Goal: Information Seeking & Learning: Learn about a topic

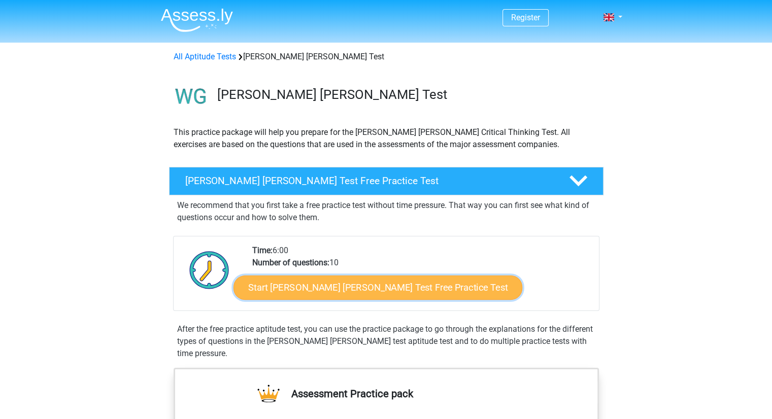
click at [322, 283] on link "Start [PERSON_NAME] [PERSON_NAME] Test Free Practice Test" at bounding box center [378, 288] width 289 height 24
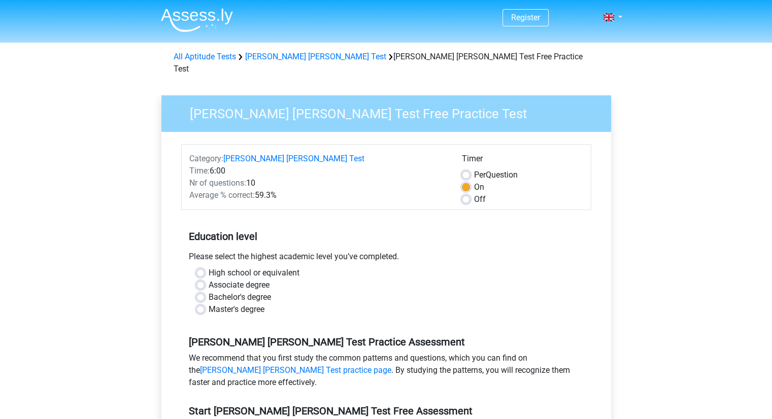
click at [232, 304] on label "Master's degree" at bounding box center [237, 310] width 56 height 12
click at [205, 304] on input "Master's degree" at bounding box center [200, 309] width 8 height 10
radio input "true"
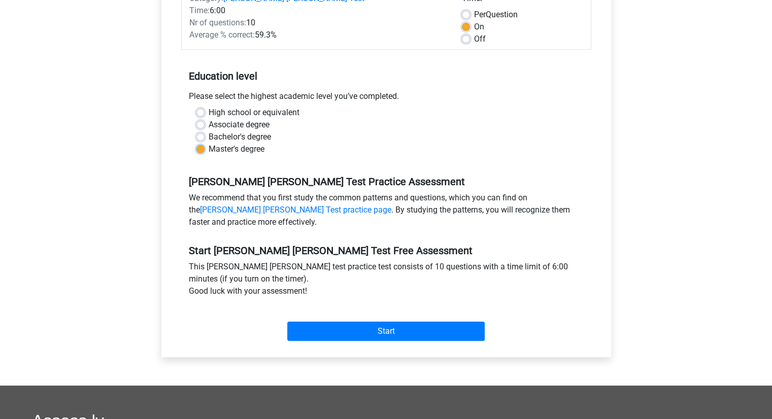
scroll to position [160, 0]
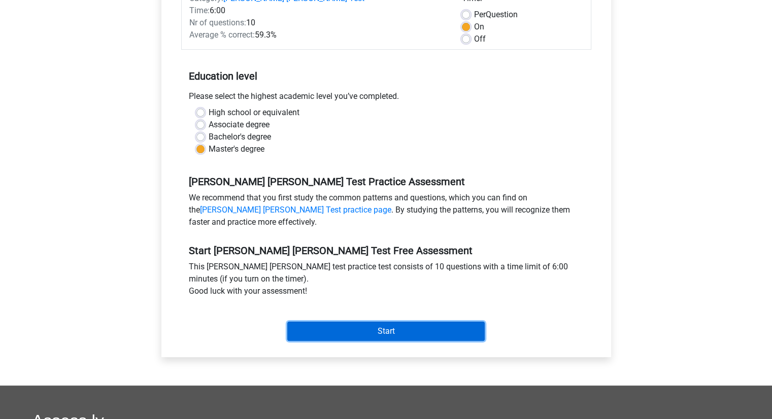
click at [374, 325] on input "Start" at bounding box center [386, 331] width 198 height 19
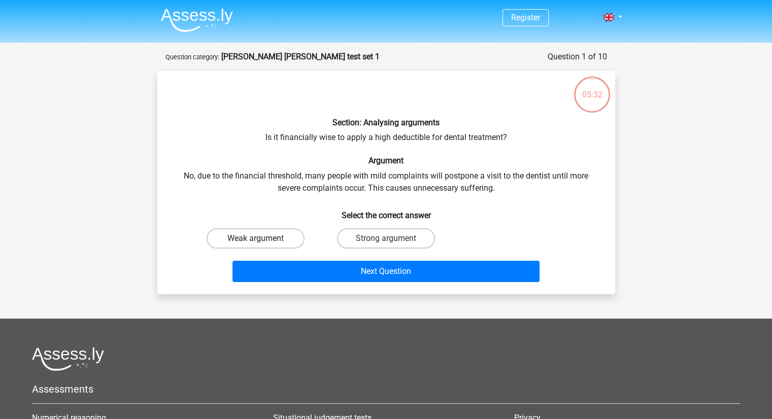
click at [247, 230] on label "Weak argument" at bounding box center [256, 238] width 98 height 20
click at [255, 239] on input "Weak argument" at bounding box center [258, 242] width 7 height 7
radio input "true"
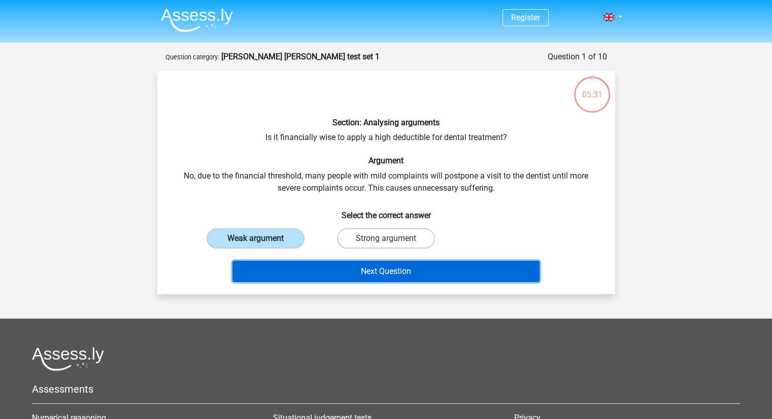
click at [305, 276] on button "Next Question" at bounding box center [386, 271] width 307 height 21
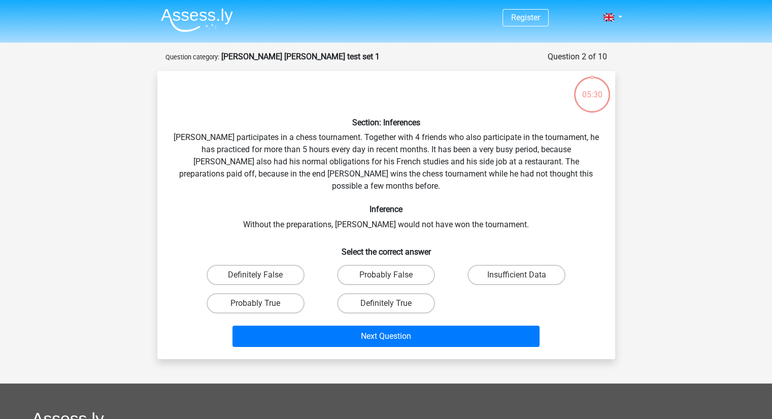
scroll to position [51, 0]
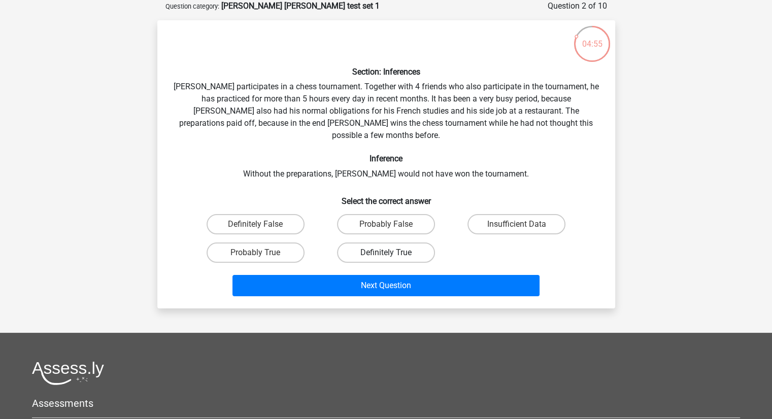
click at [382, 243] on label "Definitely True" at bounding box center [386, 253] width 98 height 20
click at [386, 253] on input "Definitely True" at bounding box center [389, 256] width 7 height 7
radio input "true"
click at [270, 243] on label "Probably True" at bounding box center [256, 253] width 98 height 20
click at [262, 253] on input "Probably True" at bounding box center [258, 256] width 7 height 7
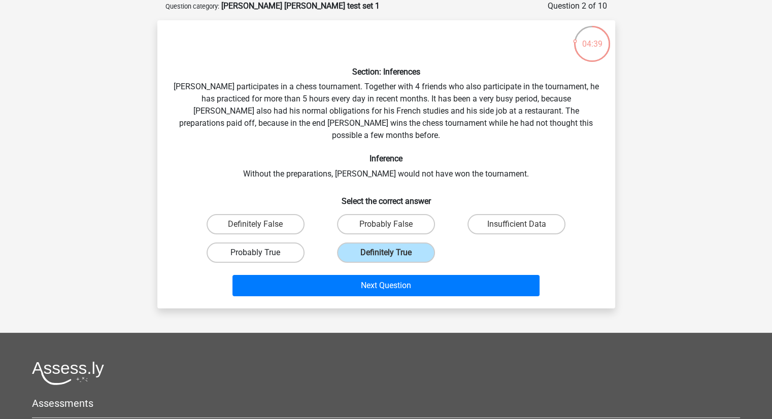
radio input "true"
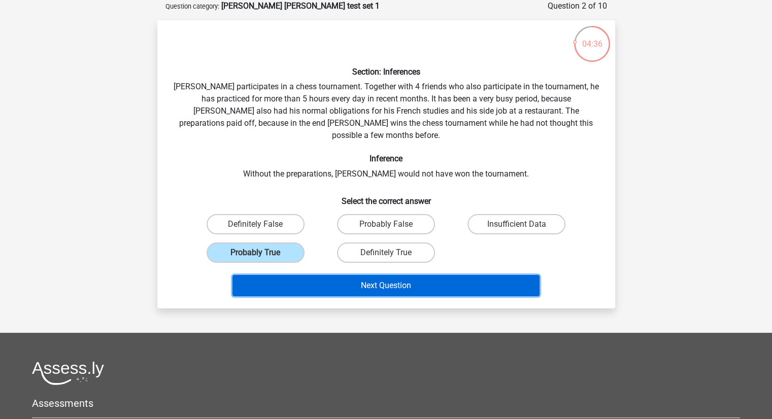
click at [305, 280] on button "Next Question" at bounding box center [386, 285] width 307 height 21
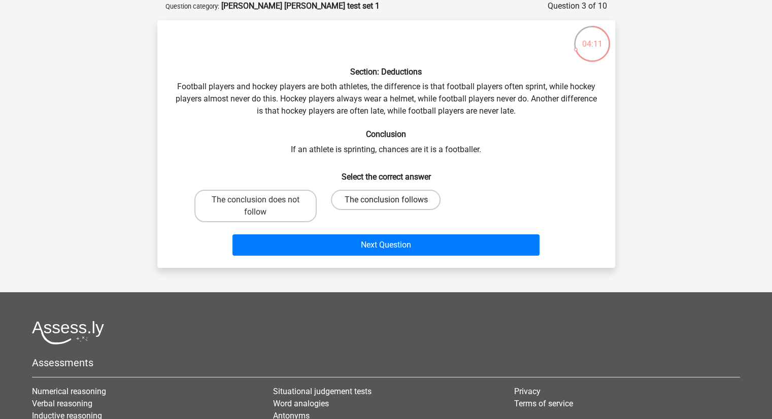
click at [403, 200] on label "The conclusion follows" at bounding box center [386, 200] width 110 height 20
click at [392, 200] on input "The conclusion follows" at bounding box center [389, 203] width 7 height 7
radio input "true"
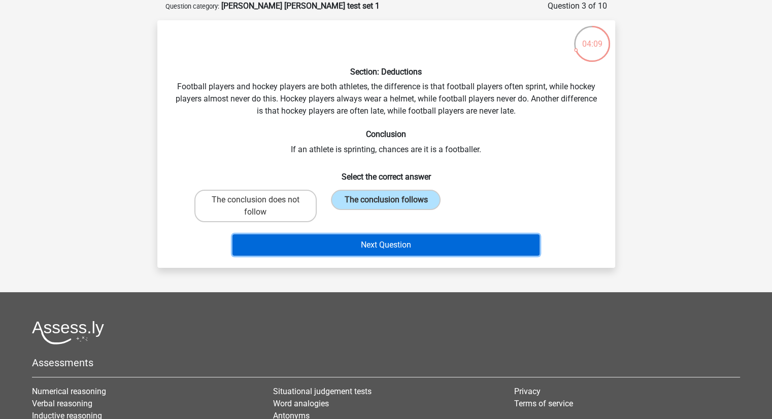
click at [390, 250] on button "Next Question" at bounding box center [386, 245] width 307 height 21
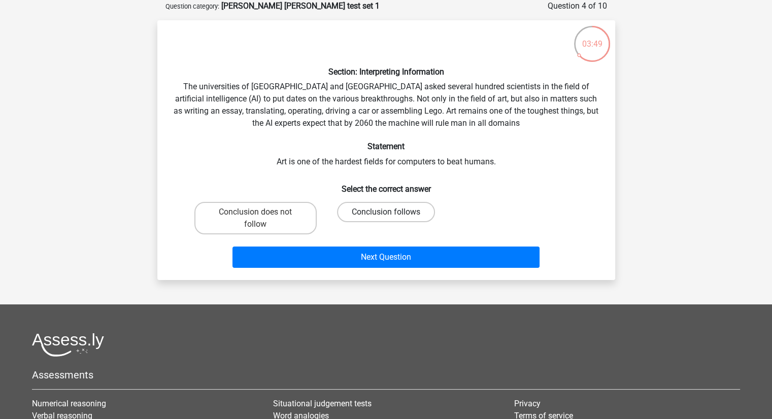
click at [395, 209] on label "Conclusion follows" at bounding box center [386, 212] width 98 height 20
click at [392, 212] on input "Conclusion follows" at bounding box center [389, 215] width 7 height 7
radio input "true"
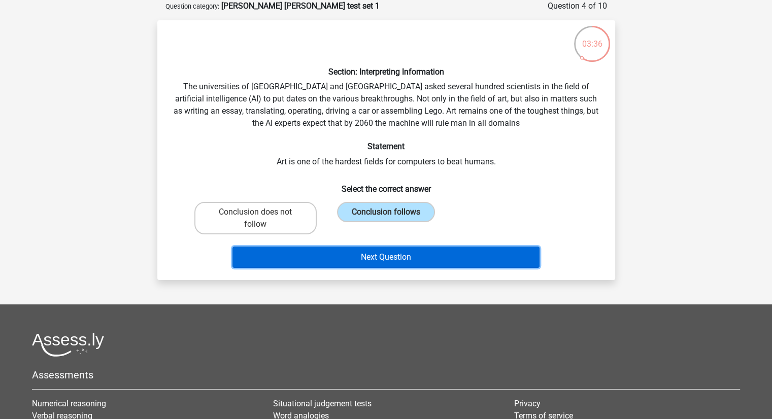
click at [378, 248] on button "Next Question" at bounding box center [386, 257] width 307 height 21
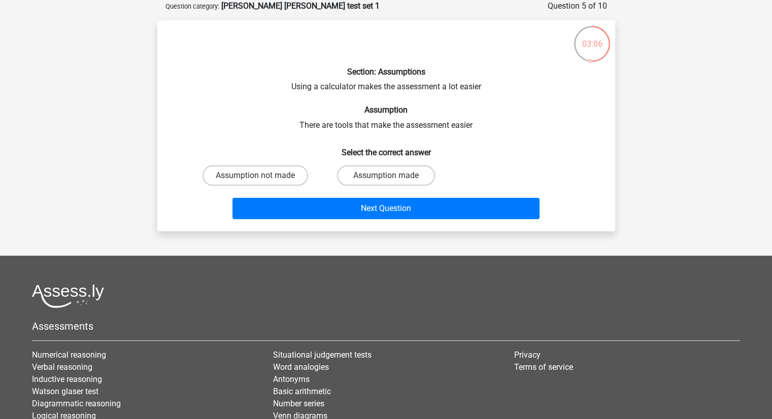
click at [259, 181] on input "Assumption not made" at bounding box center [258, 179] width 7 height 7
radio input "true"
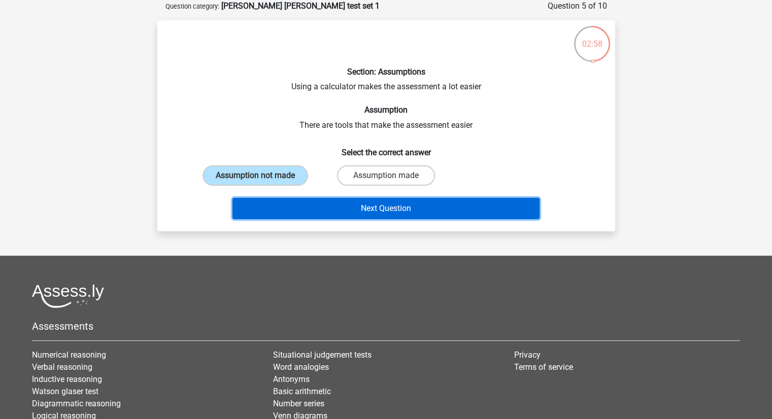
click at [306, 206] on button "Next Question" at bounding box center [386, 208] width 307 height 21
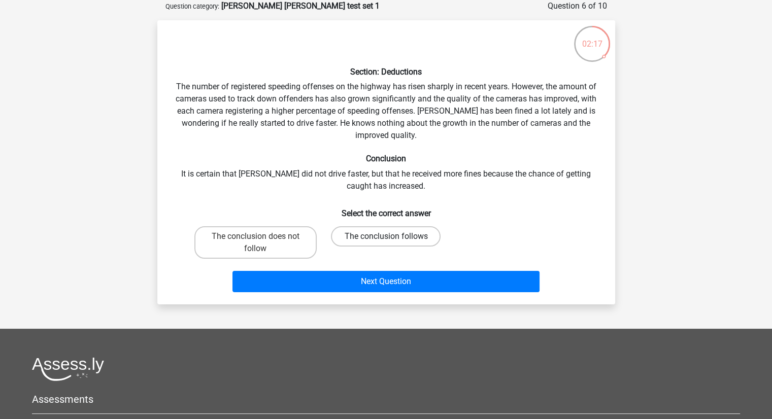
click at [354, 234] on label "The conclusion follows" at bounding box center [386, 236] width 110 height 20
click at [386, 237] on input "The conclusion follows" at bounding box center [389, 240] width 7 height 7
radio input "true"
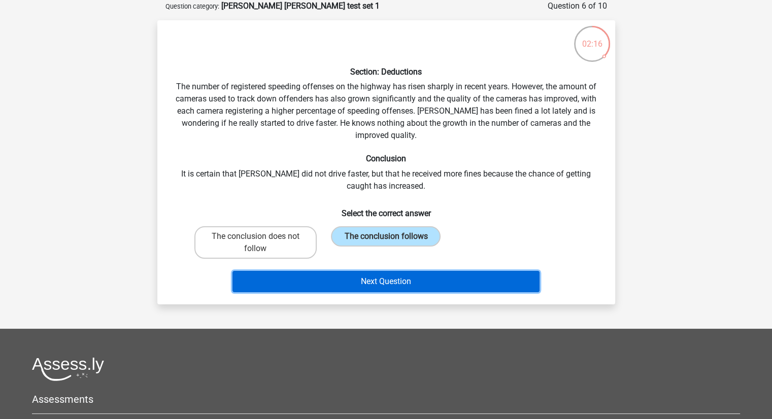
click at [367, 286] on button "Next Question" at bounding box center [386, 281] width 307 height 21
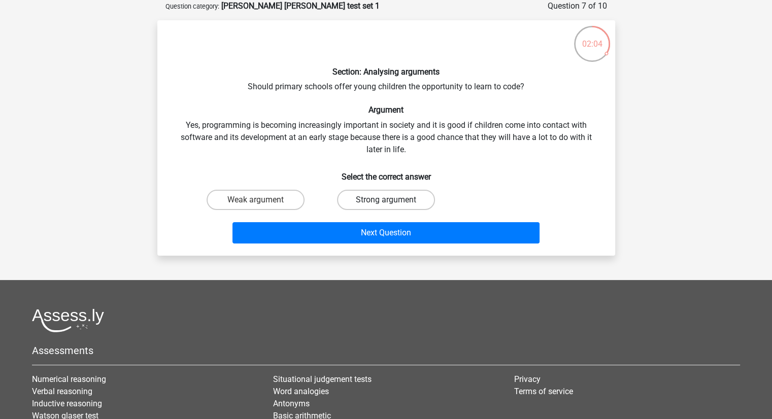
click at [388, 208] on label "Strong argument" at bounding box center [386, 200] width 98 height 20
click at [388, 207] on input "Strong argument" at bounding box center [389, 203] width 7 height 7
radio input "true"
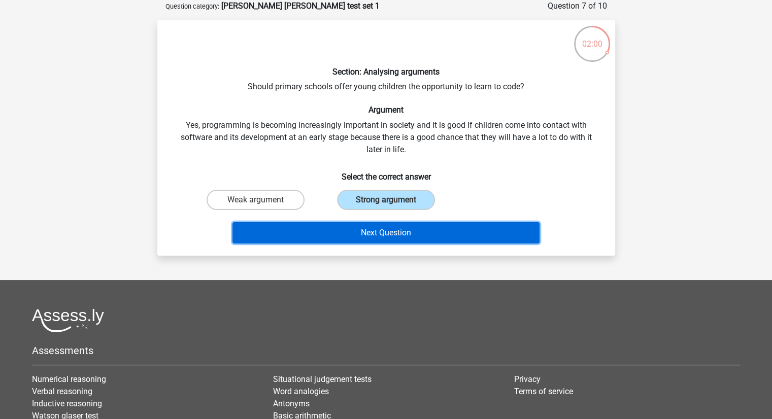
click at [342, 236] on button "Next Question" at bounding box center [386, 232] width 307 height 21
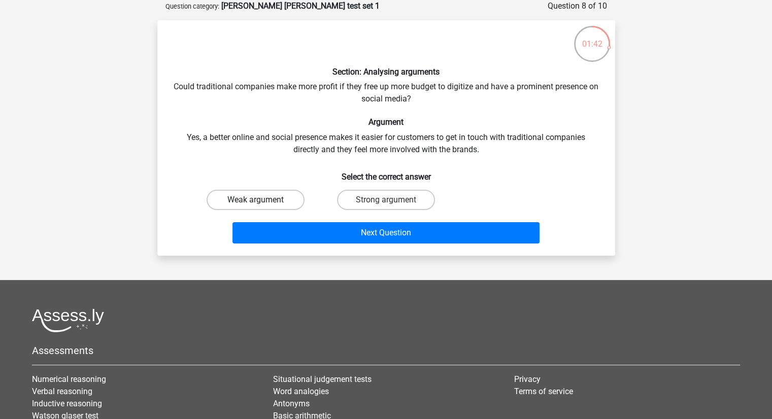
click at [213, 203] on label "Weak argument" at bounding box center [256, 200] width 98 height 20
click at [255, 203] on input "Weak argument" at bounding box center [258, 203] width 7 height 7
radio input "true"
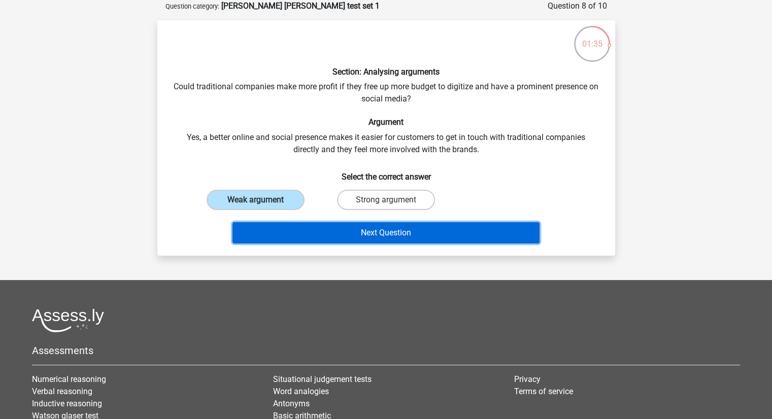
click at [323, 232] on button "Next Question" at bounding box center [386, 232] width 307 height 21
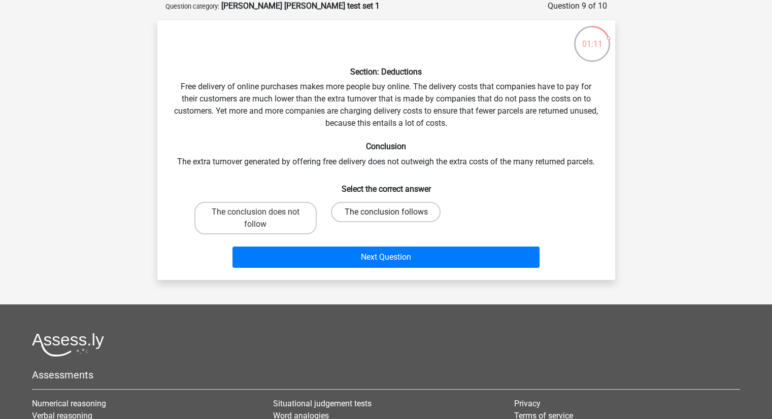
click at [391, 209] on label "The conclusion follows" at bounding box center [386, 212] width 110 height 20
click at [391, 212] on input "The conclusion follows" at bounding box center [389, 215] width 7 height 7
radio input "true"
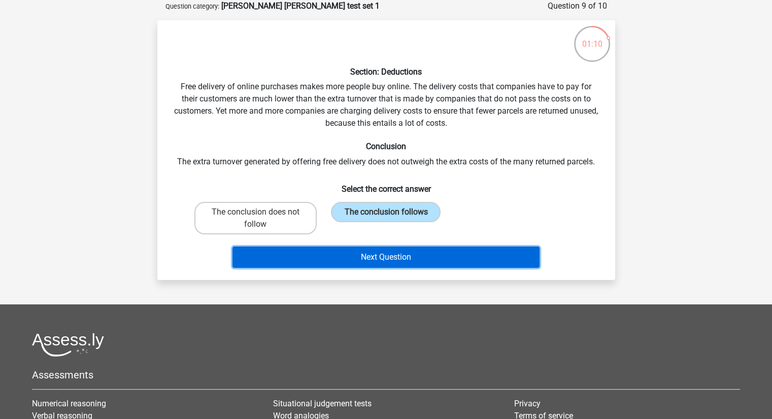
click at [386, 263] on button "Next Question" at bounding box center [386, 257] width 307 height 21
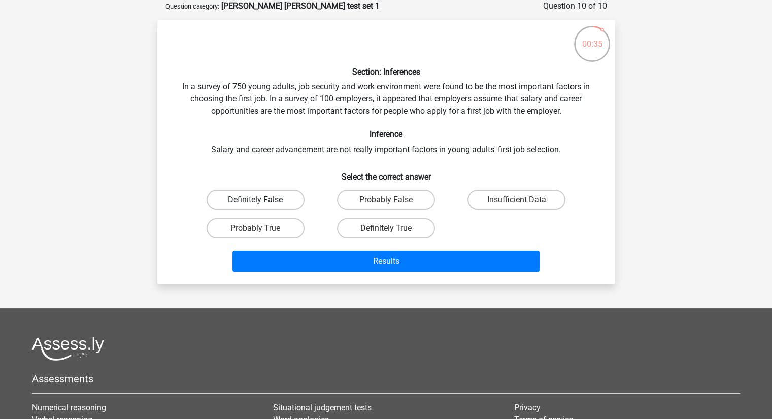
click at [232, 194] on label "Definitely False" at bounding box center [256, 200] width 98 height 20
click at [255, 200] on input "Definitely False" at bounding box center [258, 203] width 7 height 7
radio input "true"
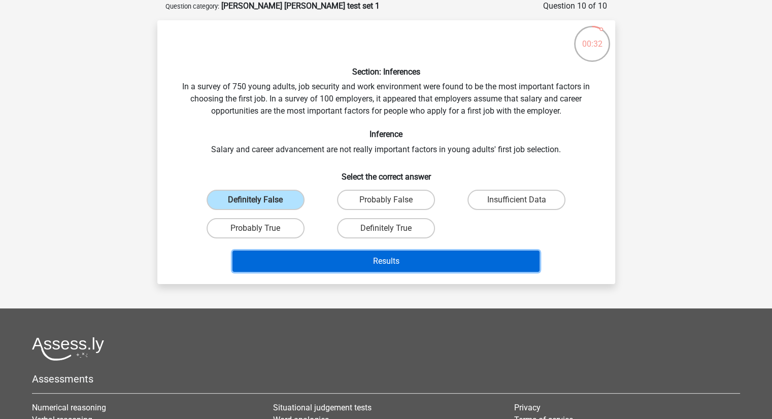
click at [332, 263] on button "Results" at bounding box center [386, 261] width 307 height 21
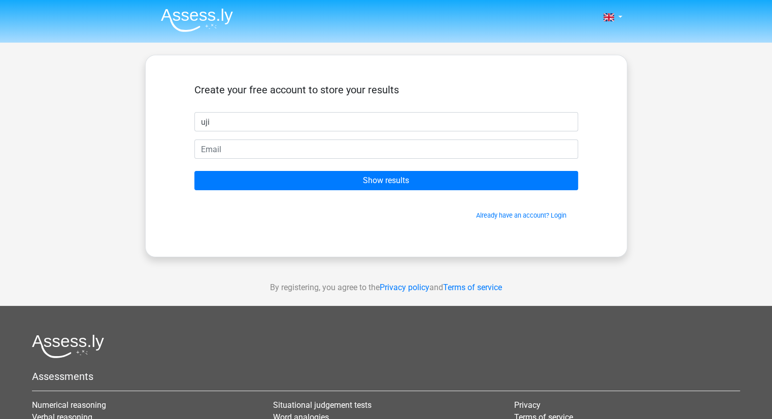
type input "uji"
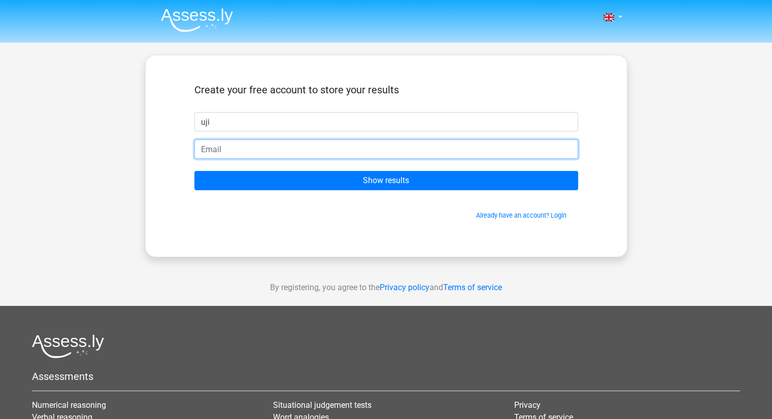
click at [339, 151] on input "email" at bounding box center [386, 149] width 384 height 19
type input "izsharma702@gmail.com"
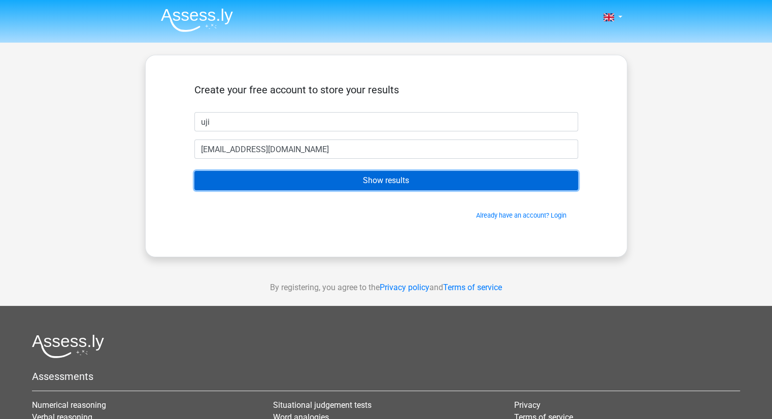
click at [347, 182] on input "Show results" at bounding box center [386, 180] width 384 height 19
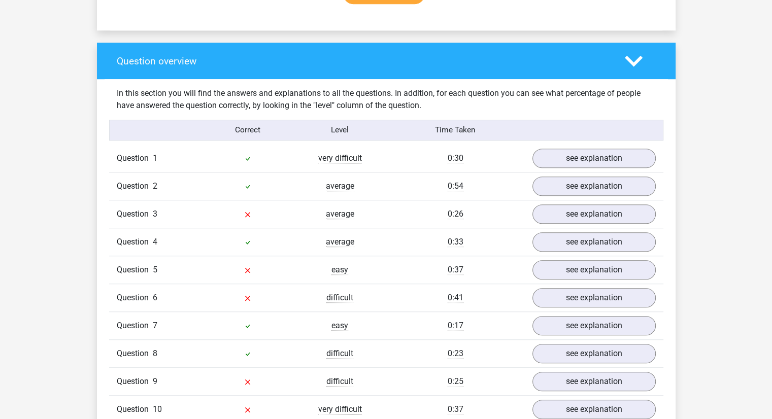
scroll to position [717, 0]
click at [589, 159] on link "see explanation" at bounding box center [594, 158] width 142 height 22
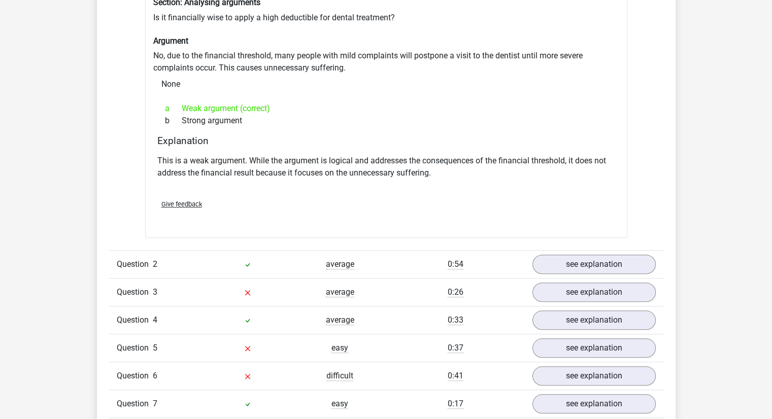
scroll to position [908, 0]
click at [567, 258] on link "see explanation" at bounding box center [594, 264] width 142 height 22
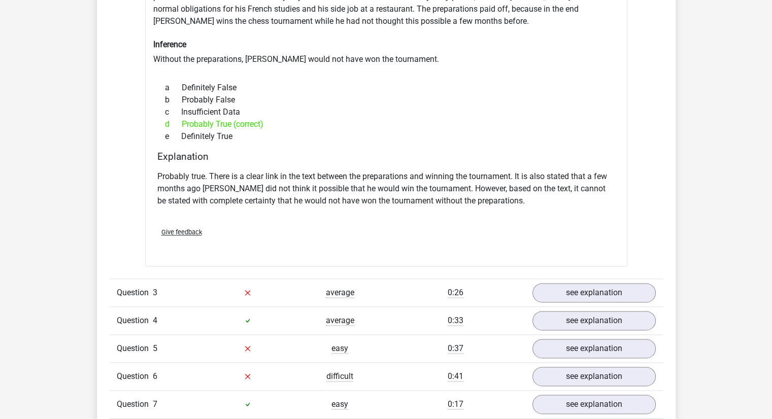
scroll to position [1243, 0]
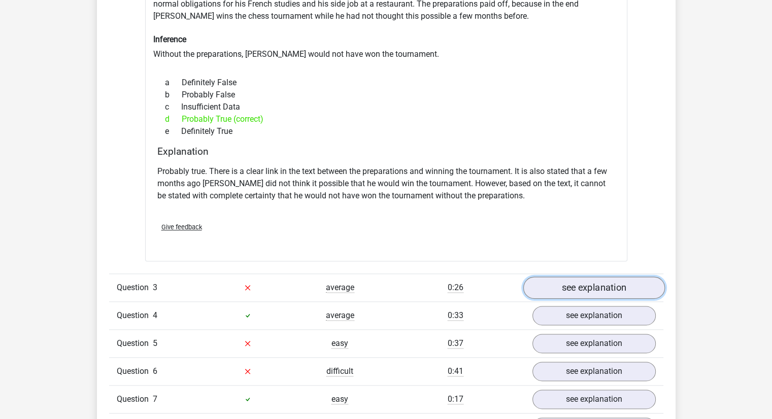
click at [567, 284] on link "see explanation" at bounding box center [594, 288] width 142 height 22
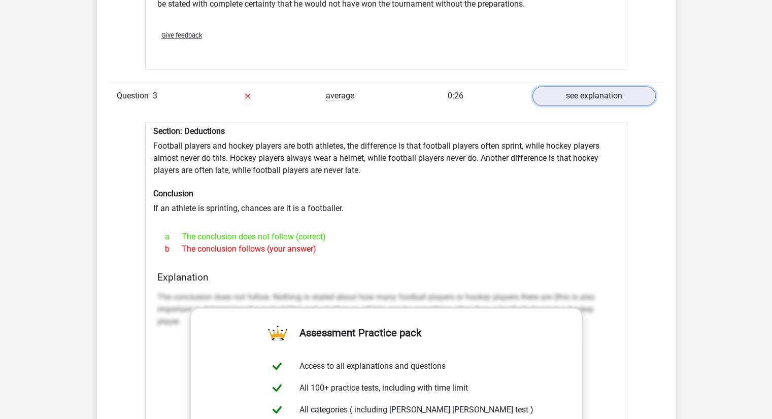
scroll to position [1430, 0]
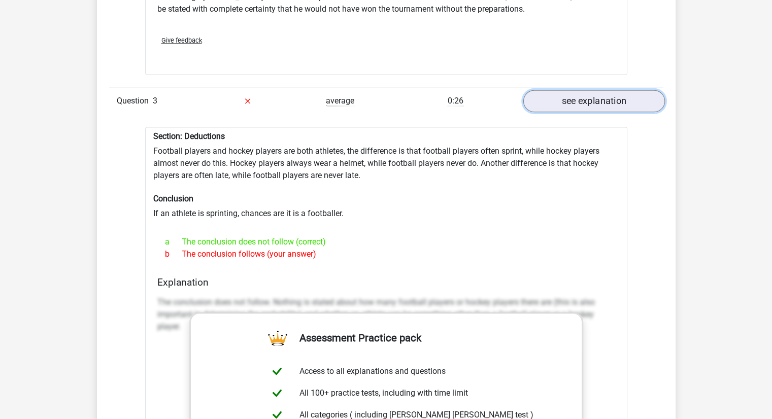
click at [617, 100] on link "see explanation" at bounding box center [594, 101] width 142 height 22
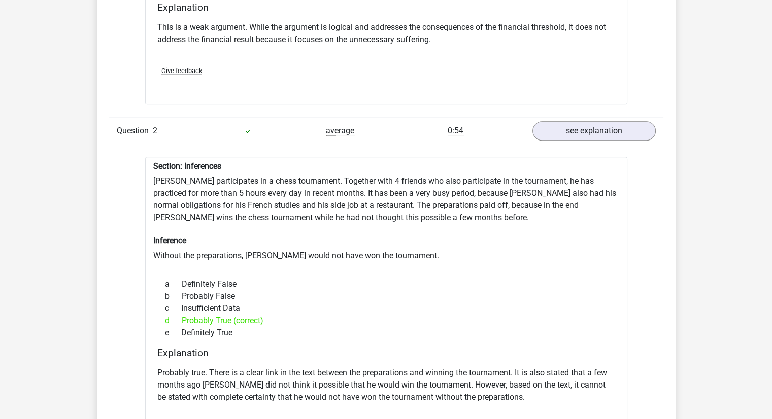
scroll to position [1040, 0]
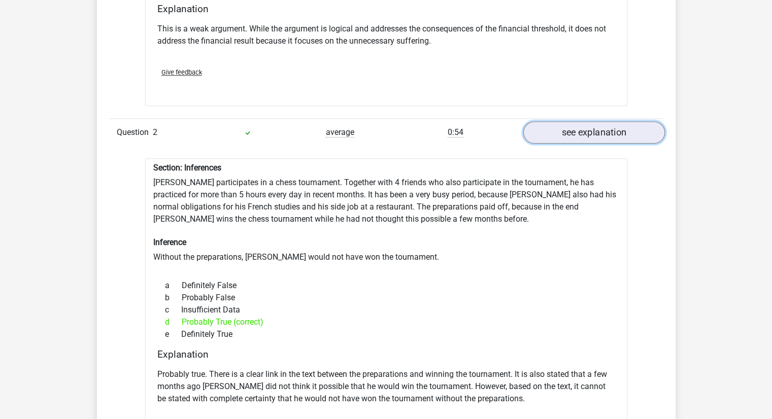
click at [610, 121] on link "see explanation" at bounding box center [594, 132] width 142 height 22
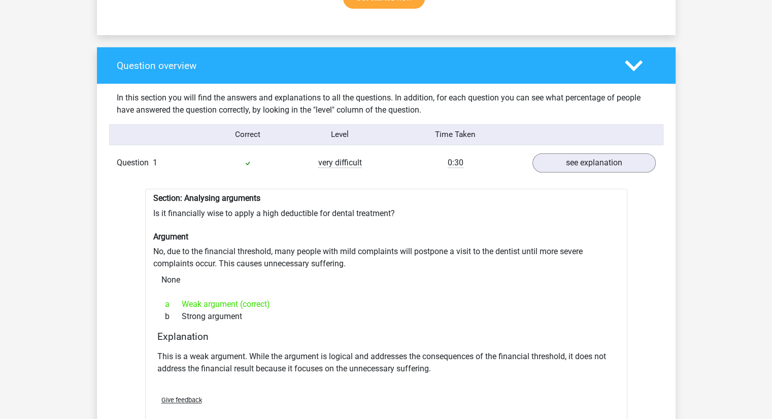
scroll to position [709, 0]
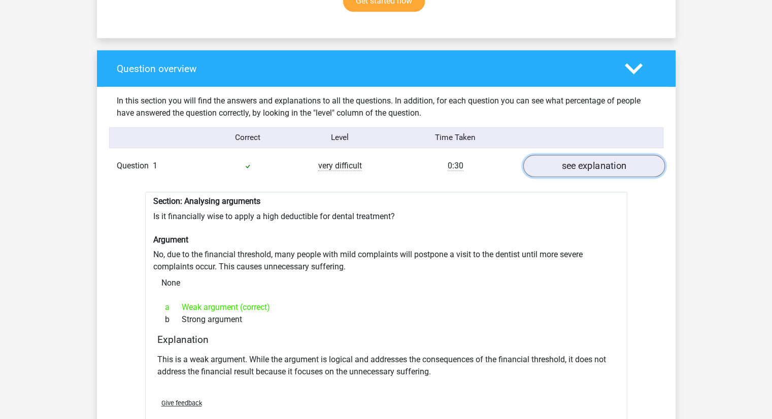
click at [595, 159] on link "see explanation" at bounding box center [594, 166] width 142 height 22
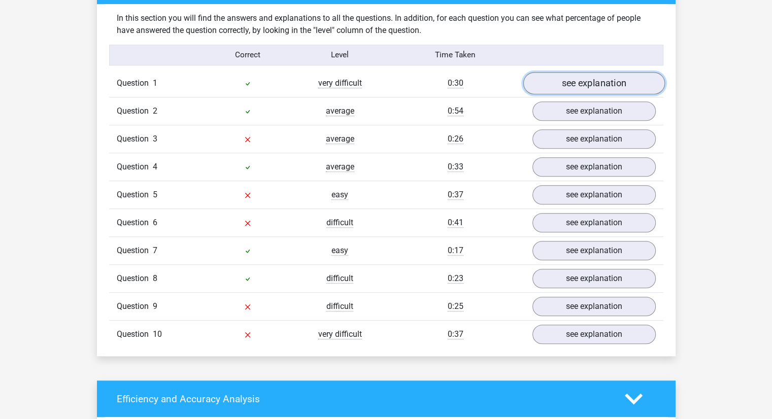
scroll to position [796, 0]
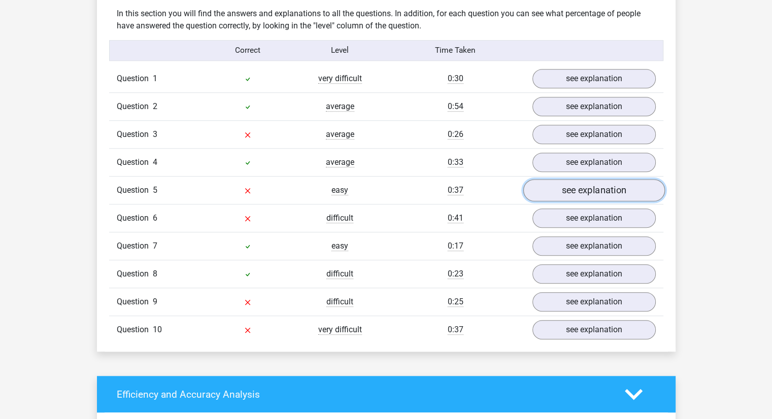
click at [589, 184] on link "see explanation" at bounding box center [594, 190] width 142 height 22
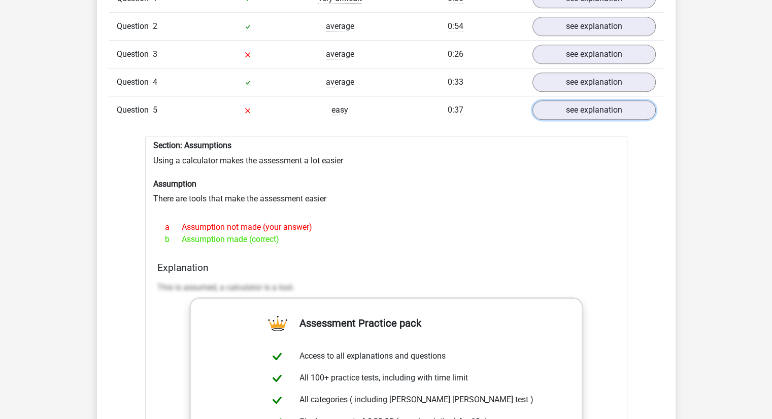
scroll to position [875, 0]
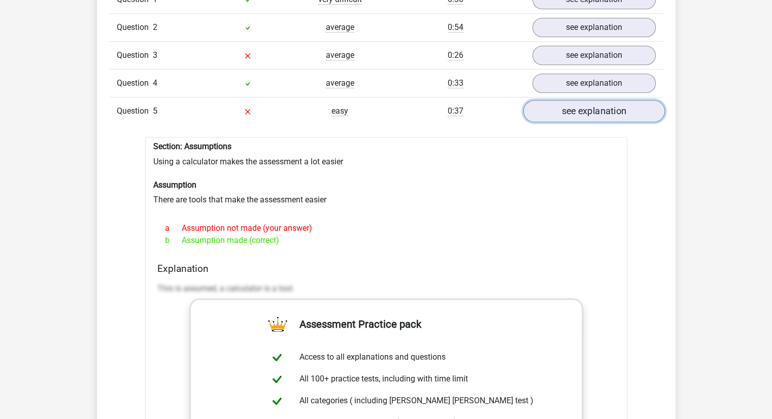
click at [605, 100] on link "see explanation" at bounding box center [594, 111] width 142 height 22
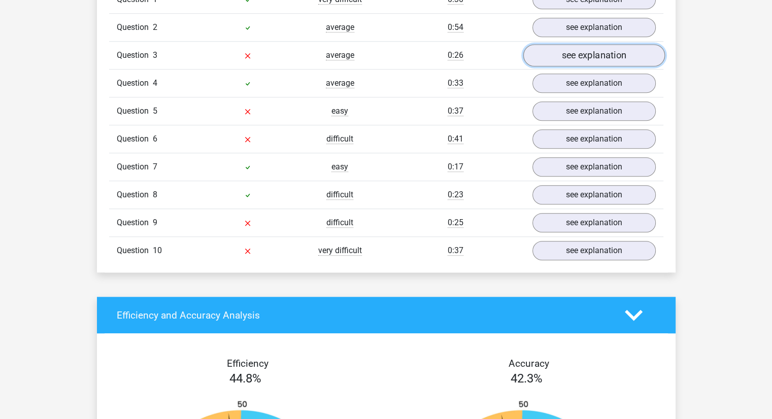
click at [602, 46] on link "see explanation" at bounding box center [594, 55] width 142 height 22
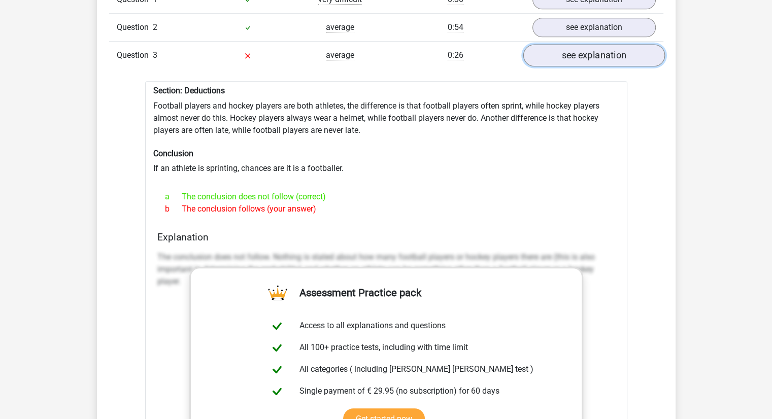
click at [602, 46] on link "see explanation" at bounding box center [594, 55] width 142 height 22
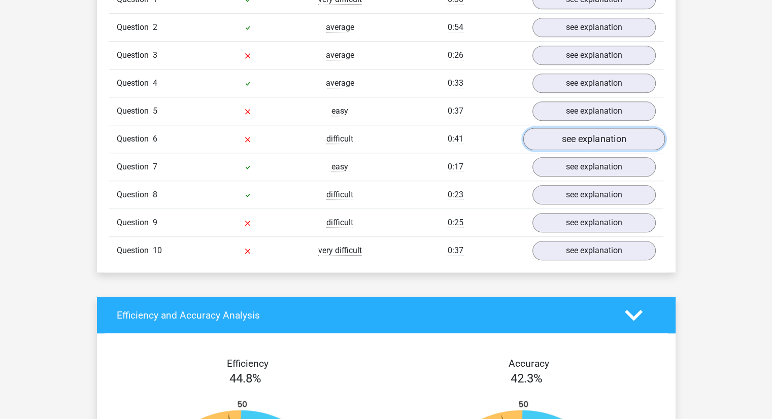
click at [583, 134] on link "see explanation" at bounding box center [594, 139] width 142 height 22
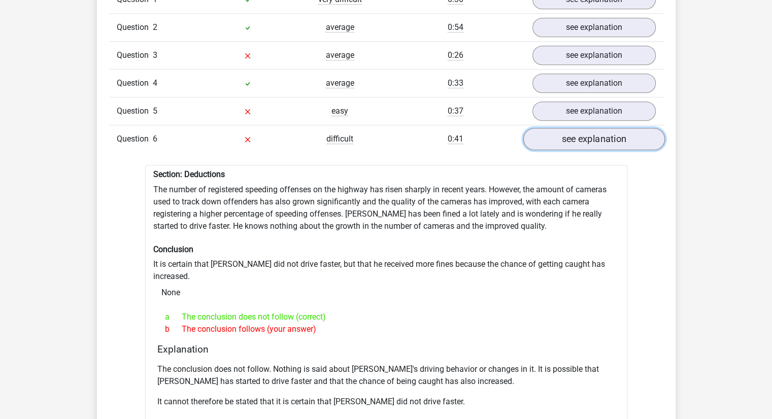
click at [583, 134] on link "see explanation" at bounding box center [594, 139] width 142 height 22
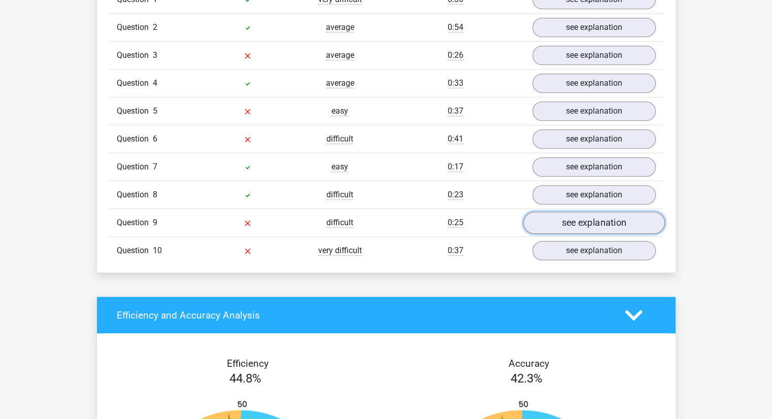
click at [575, 212] on link "see explanation" at bounding box center [594, 223] width 142 height 22
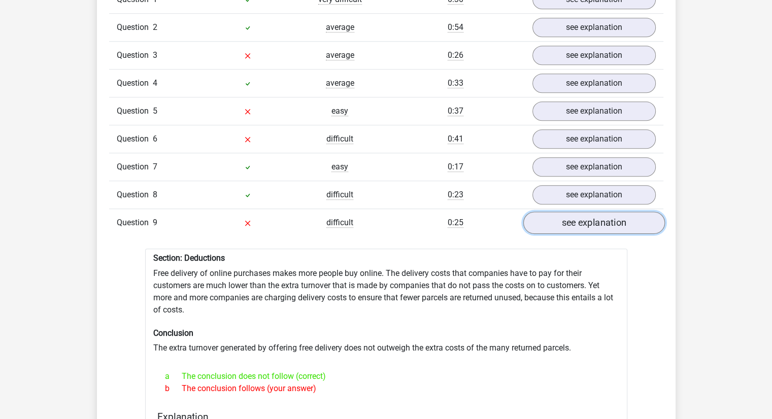
click at [575, 212] on link "see explanation" at bounding box center [594, 223] width 142 height 22
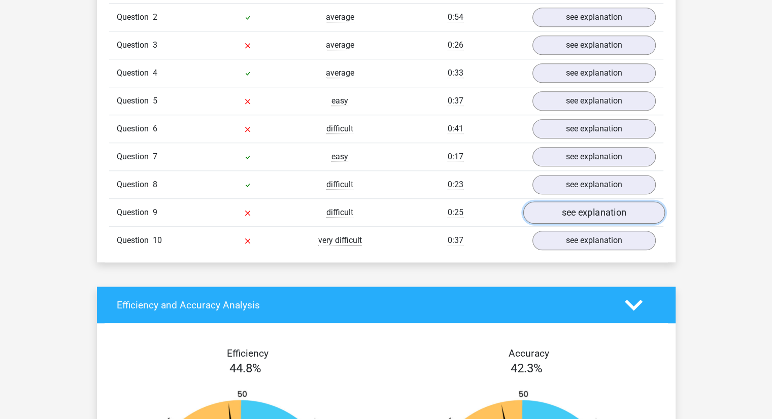
scroll to position [887, 0]
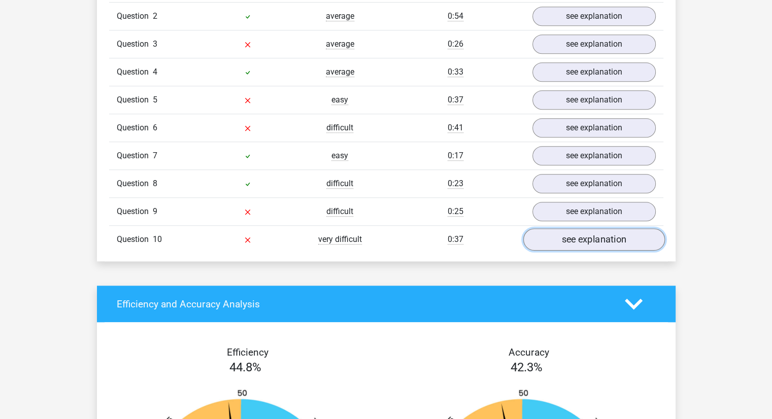
click at [577, 228] on link "see explanation" at bounding box center [594, 239] width 142 height 22
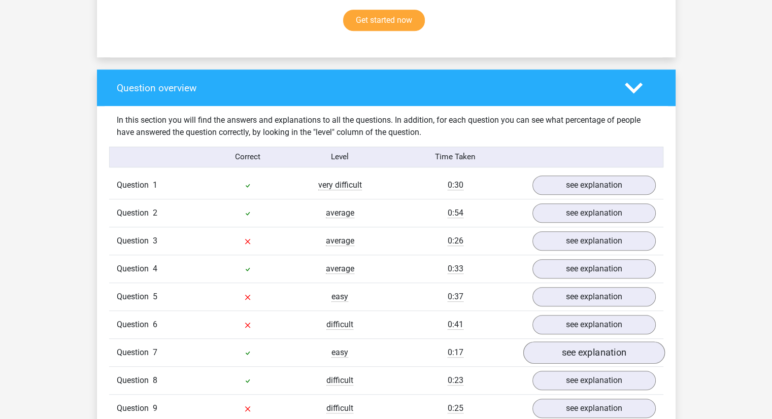
scroll to position [989, 0]
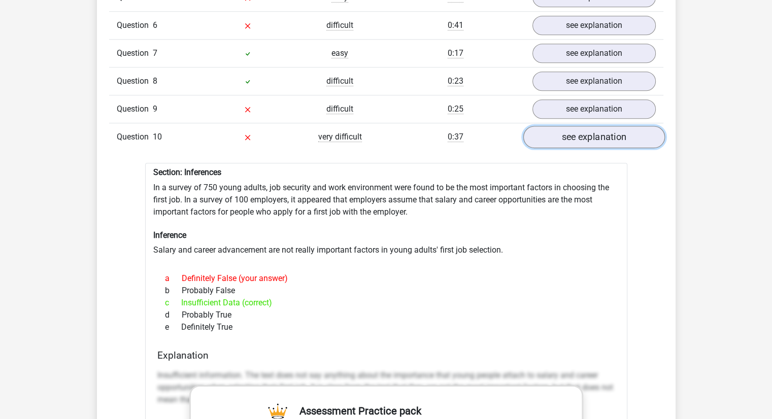
click at [597, 127] on link "see explanation" at bounding box center [594, 137] width 142 height 22
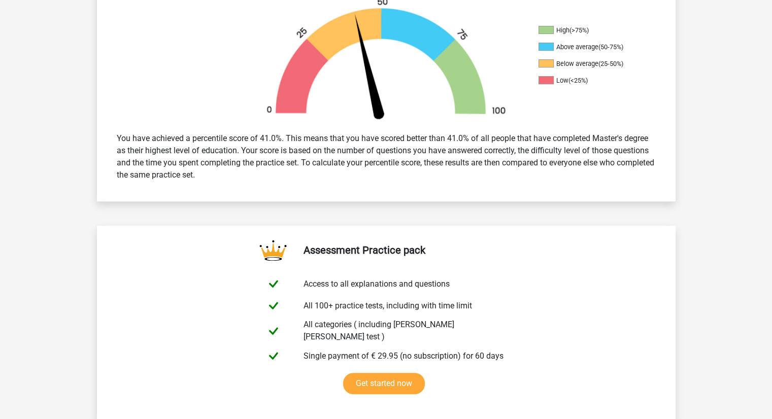
scroll to position [0, 0]
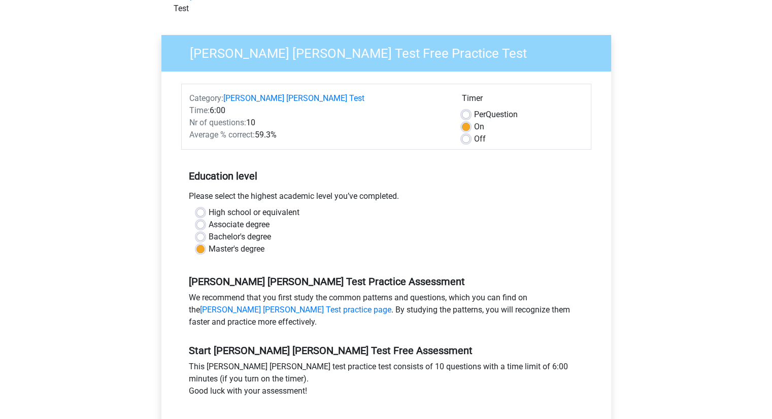
scroll to position [75, 0]
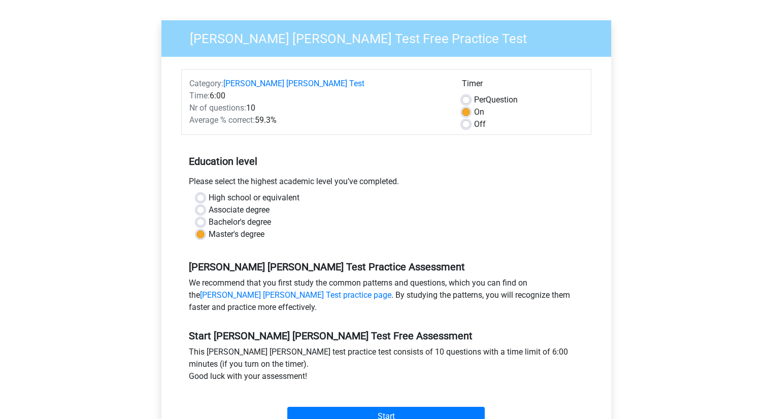
click at [266, 261] on h5 "[PERSON_NAME] [PERSON_NAME] Test Practice Assessment" at bounding box center [386, 267] width 395 height 12
click at [266, 261] on h5 "Watson Glaser Test Practice Assessment" at bounding box center [386, 267] width 395 height 12
